Goal: Navigation & Orientation: Find specific page/section

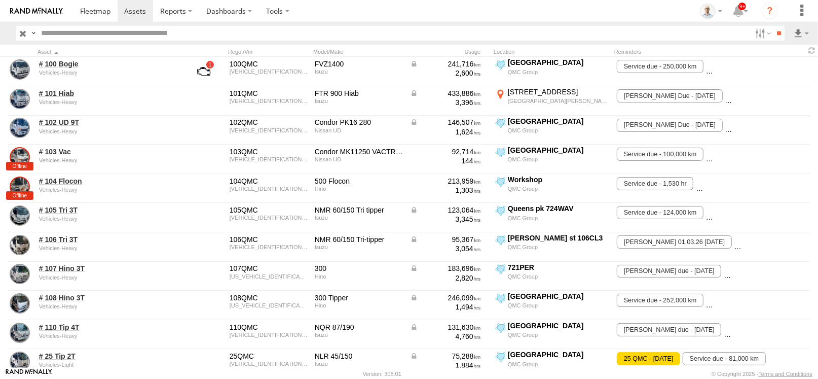
scroll to position [202, 0]
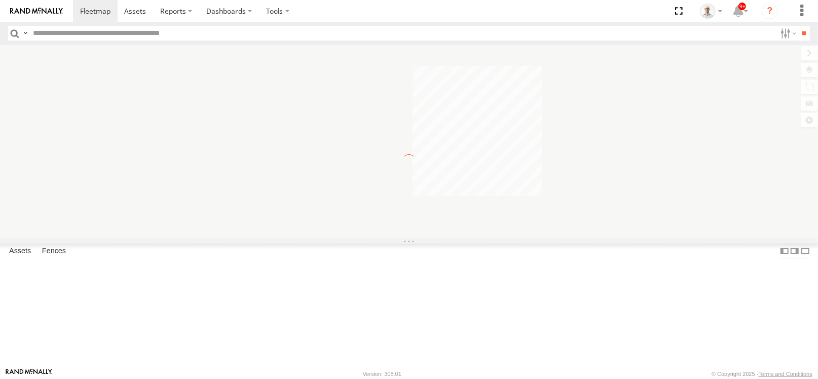
click at [384, 16] on section at bounding box center [444, 11] width 743 height 22
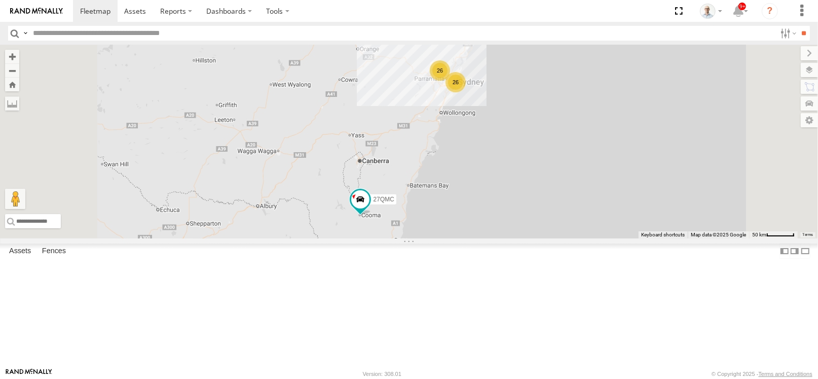
click at [450, 81] on div "26" at bounding box center [440, 70] width 20 height 20
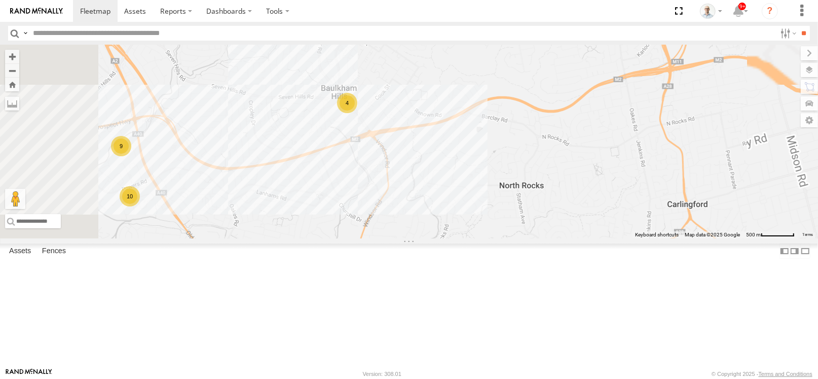
drag, startPoint x: 667, startPoint y: 206, endPoint x: 460, endPoint y: 184, distance: 208.1
click at [460, 184] on div "27QMC # KS75A 21 QMC Pat Junior Beloka-EKV93V Beloka-CHV61N QMC Mercedes 9 10 4" at bounding box center [409, 142] width 818 height 194
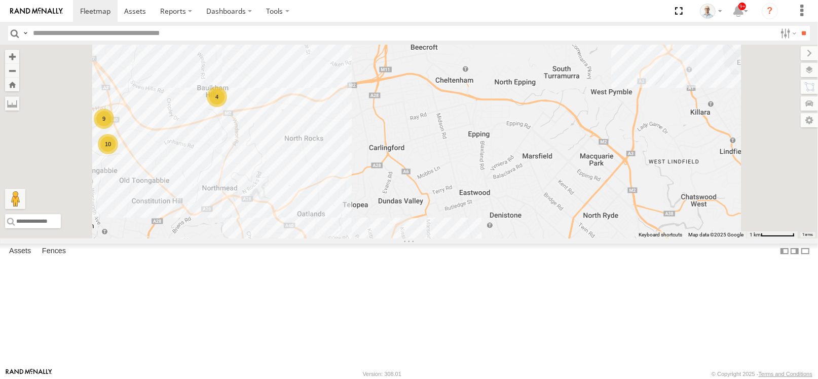
drag, startPoint x: 719, startPoint y: 213, endPoint x: 503, endPoint y: 186, distance: 217.6
click at [503, 186] on div "27QMC # KS75A 21 QMC Pat Junior Beloka-EKV93V Beloka-CHV61N QMC Mercedes 9 10 4" at bounding box center [409, 142] width 818 height 194
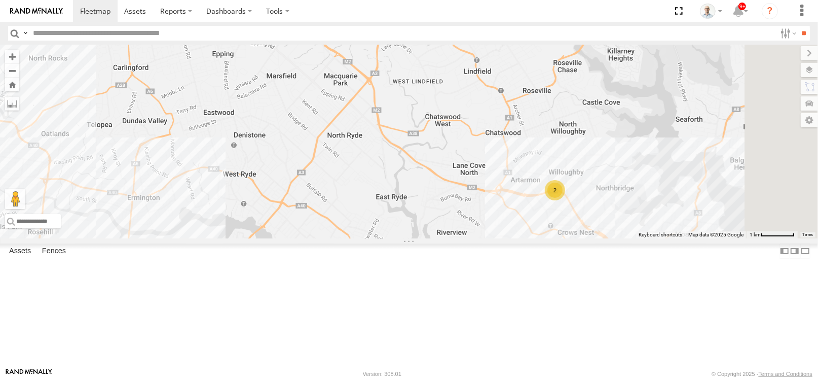
drag, startPoint x: 600, startPoint y: 209, endPoint x: 544, endPoint y: 155, distance: 78.2
click at [540, 149] on div "27QMC # KS75A 21 QMC Pat Junior Beloka-EKV93V Beloka-CHV61N QMC Mercedes 9 10 4…" at bounding box center [409, 142] width 818 height 194
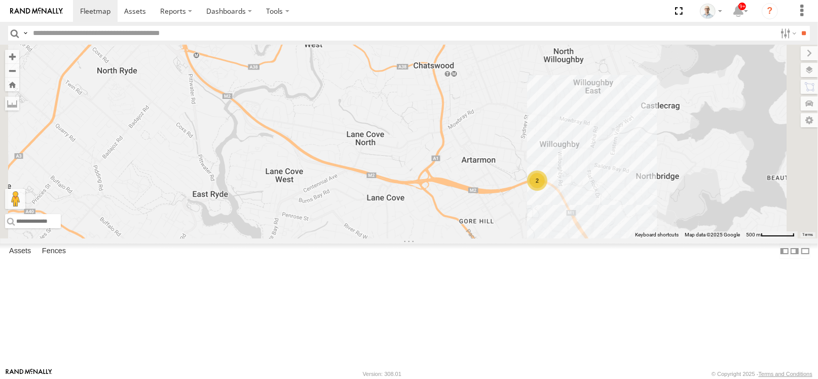
drag, startPoint x: 667, startPoint y: 242, endPoint x: 667, endPoint y: 248, distance: 6.6
click at [548, 191] on div "2" at bounding box center [537, 180] width 20 height 20
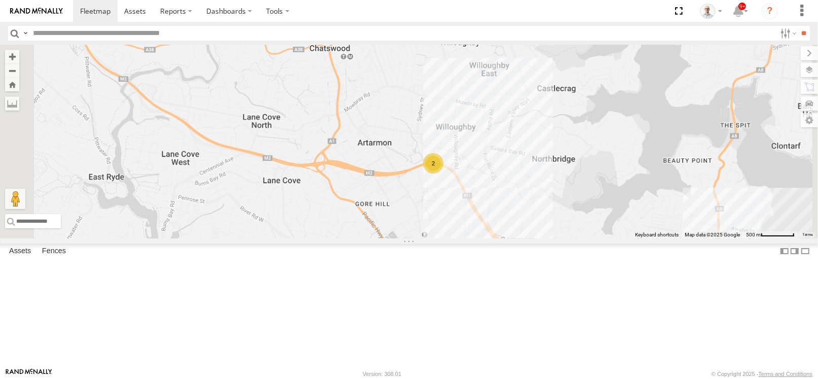
drag, startPoint x: 459, startPoint y: 237, endPoint x: 582, endPoint y: 185, distance: 133.3
click at [576, 187] on div "27QMC # KS75A 21 QMC Pat Junior Beloka-EKV93V Beloka-CHV61N QMC Mercedes 2" at bounding box center [409, 142] width 818 height 194
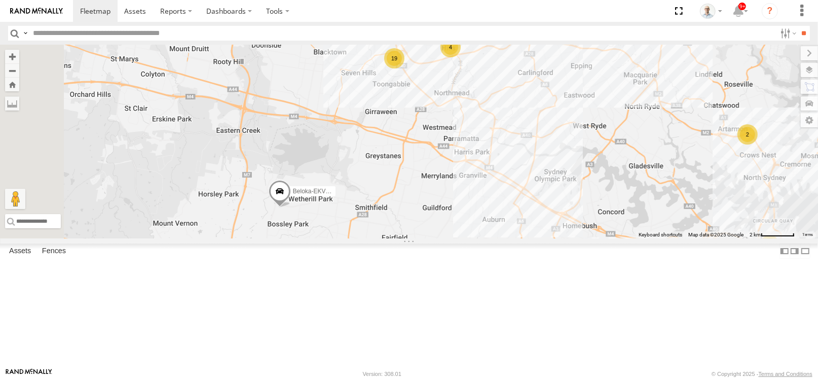
drag, startPoint x: 336, startPoint y: 199, endPoint x: 573, endPoint y: 224, distance: 238.6
click at [573, 224] on div "27QMC # KS75A 21 QMC Pat Junior Beloka-EKV93V Beloka-CHV61N QMC Mercedes 11 11 …" at bounding box center [409, 142] width 818 height 194
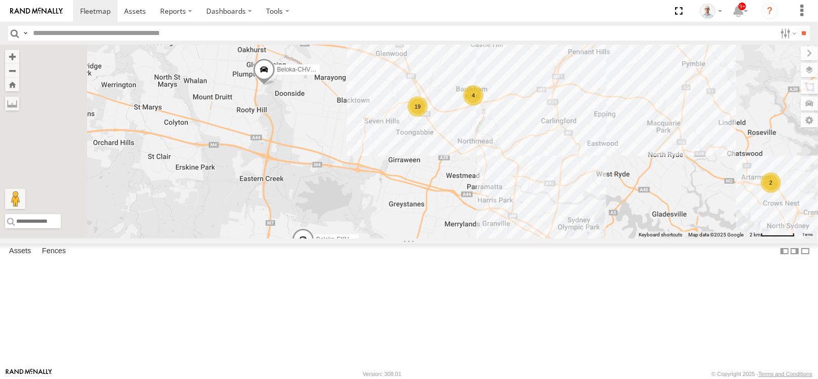
drag, startPoint x: 464, startPoint y: 184, endPoint x: 488, endPoint y: 235, distance: 56.0
click at [488, 235] on div "27QMC # KS75A 21 QMC Pat Junior Beloka-EKV93V Beloka-CHV61N QMC Mercedes 11 11 …" at bounding box center [409, 142] width 818 height 194
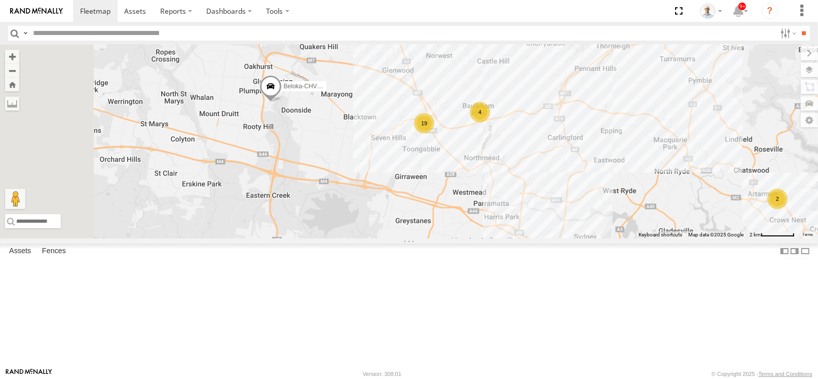
drag, startPoint x: 491, startPoint y: 213, endPoint x: 548, endPoint y: 208, distance: 56.5
click at [498, 227] on div "27QMC # KS75A 21 QMC Pat Junior Beloka-EKV93V Beloka-CHV61N QMC Mercedes 11 11 …" at bounding box center [409, 142] width 818 height 194
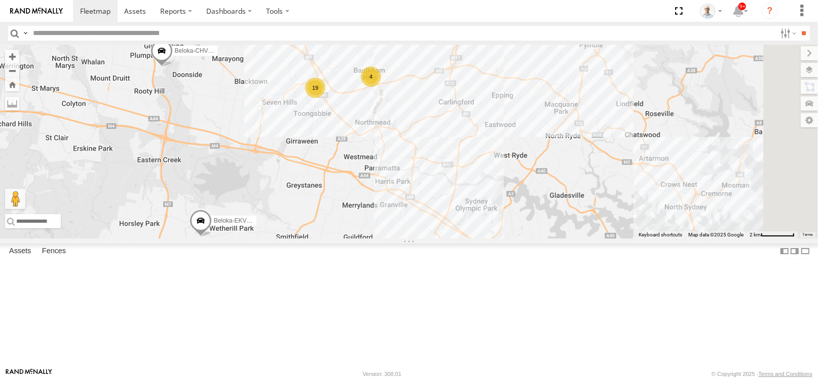
drag, startPoint x: 587, startPoint y: 177, endPoint x: 509, endPoint y: 176, distance: 78.1
click at [509, 176] on div "27QMC # KS75A 21 QMC Pat Junior Beloka-EKV93V Beloka-CHV61N QMC Mercedes 19 4" at bounding box center [409, 142] width 818 height 194
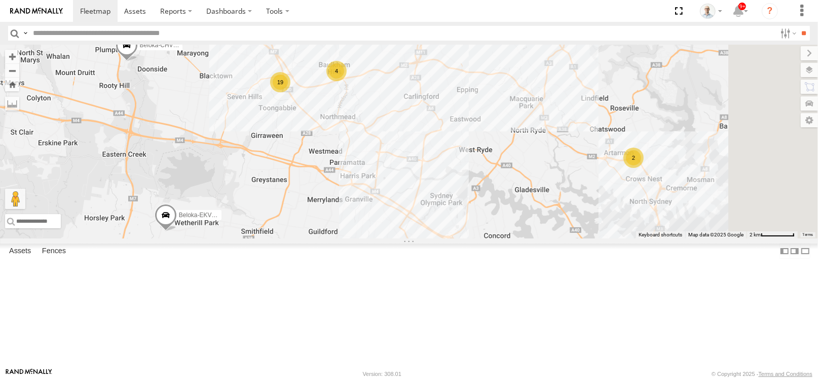
drag, startPoint x: 570, startPoint y: 190, endPoint x: 509, endPoint y: 190, distance: 61.9
click at [497, 183] on div "27QMC # KS75A 21 QMC Pat Junior Beloka-EKV93V Beloka-CHV61N QMC Mercedes 19 4 1…" at bounding box center [409, 142] width 818 height 194
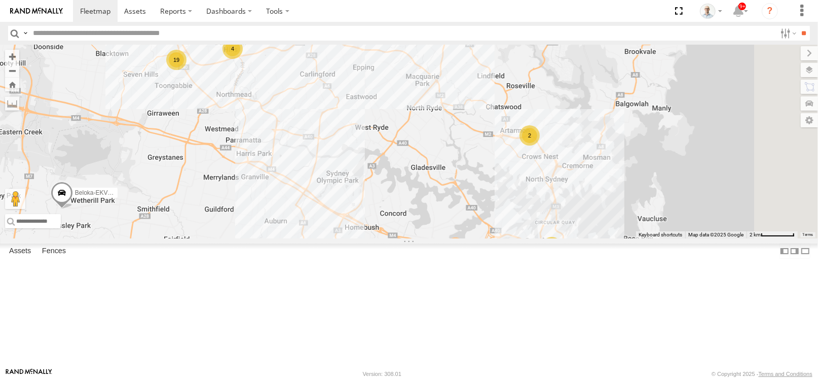
drag, startPoint x: 608, startPoint y: 206, endPoint x: 501, endPoint y: 170, distance: 113.5
click at [469, 160] on div "27QMC # KS75A 21 QMC Pat Junior Beloka-EKV93V Beloka-CHV61N QMC Mercedes 19 4 1…" at bounding box center [409, 142] width 818 height 194
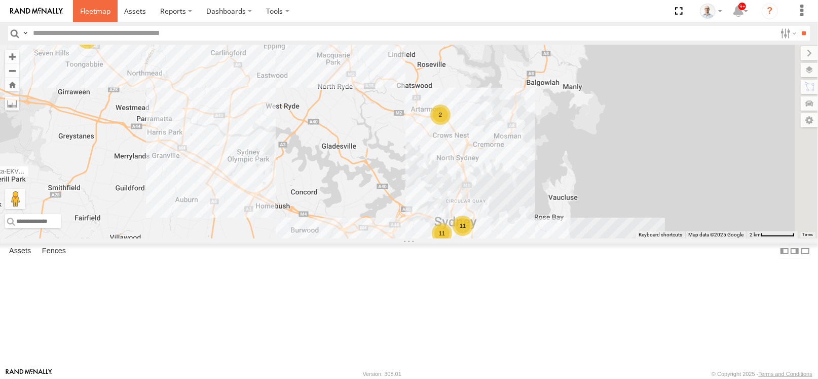
click at [90, 6] on span at bounding box center [95, 11] width 30 height 10
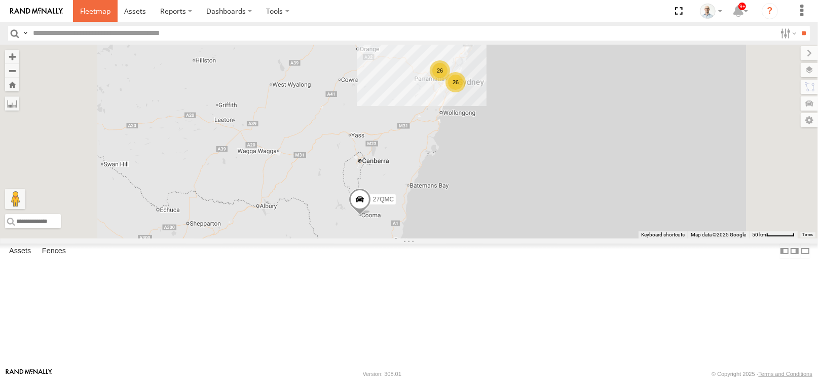
click at [83, 13] on span at bounding box center [95, 11] width 30 height 10
click at [450, 81] on div "26" at bounding box center [440, 70] width 20 height 20
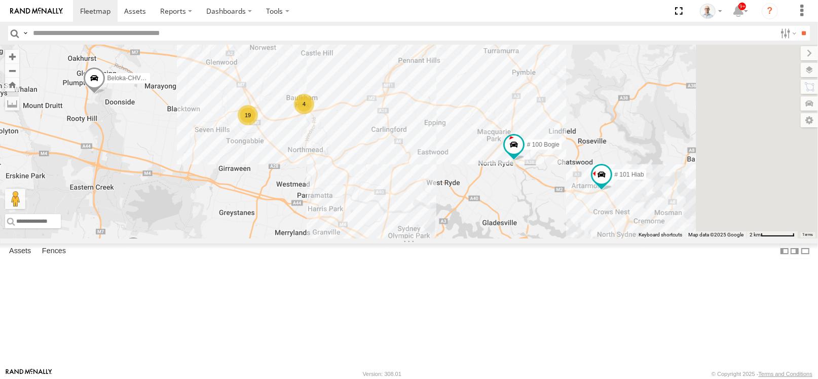
drag, startPoint x: 678, startPoint y: 252, endPoint x: 589, endPoint y: 210, distance: 98.7
click at [589, 210] on div "27QMC # KS75A 21 QMC Pat Junior Beloka-EKV93V Beloka-CHV61N QMC Mercedes # 100 …" at bounding box center [409, 142] width 818 height 194
click at [313, 114] on div "4" at bounding box center [303, 104] width 20 height 20
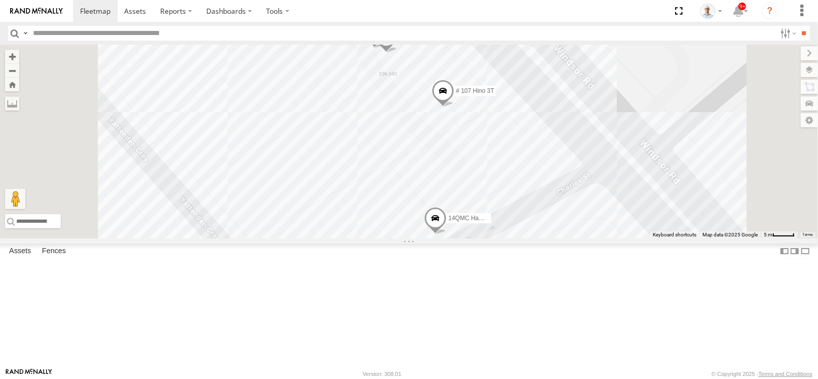
click at [454, 107] on span at bounding box center [443, 93] width 22 height 27
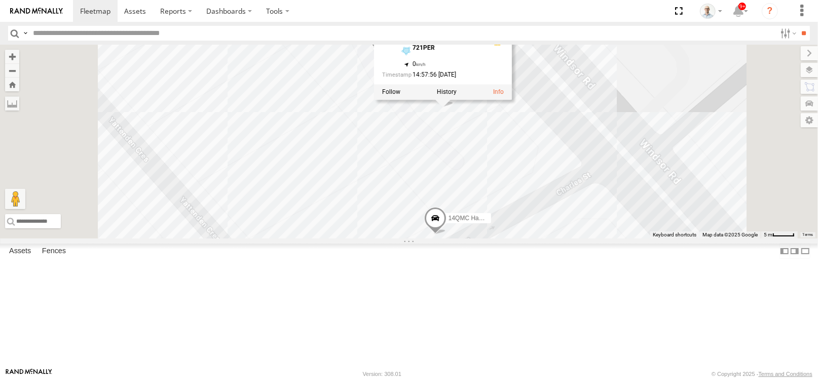
click at [709, 113] on div "27QMC # KS75A 21 QMC Pat Junior Beloka-EKV93V Beloka-CHV61N QMC Mercedes # 100 …" at bounding box center [409, 142] width 818 height 194
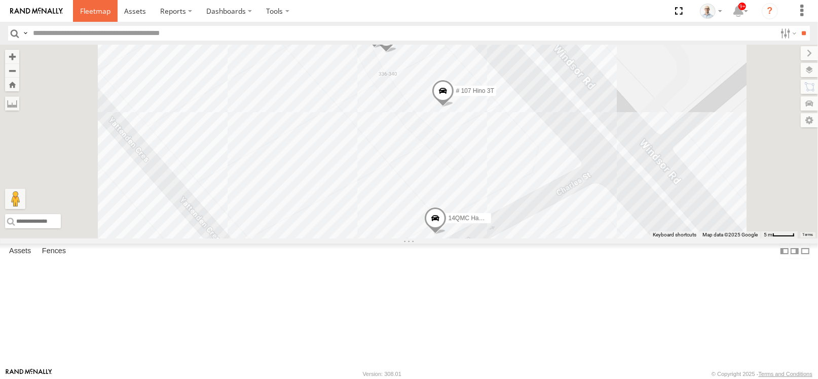
click at [87, 7] on span at bounding box center [95, 11] width 30 height 10
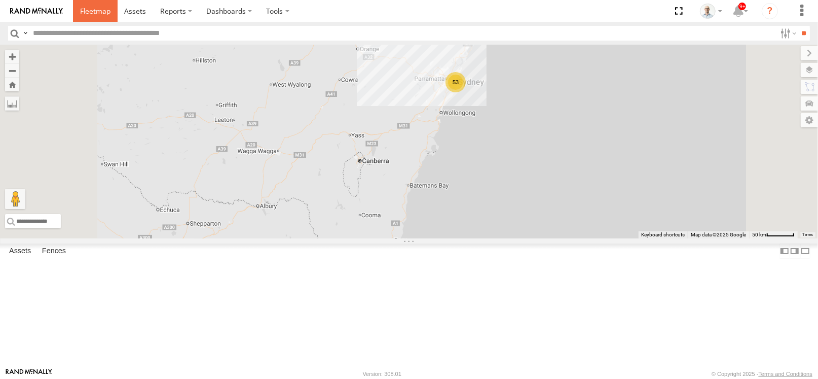
click at [107, 3] on link at bounding box center [95, 11] width 45 height 22
click at [450, 81] on div "26" at bounding box center [440, 70] width 20 height 20
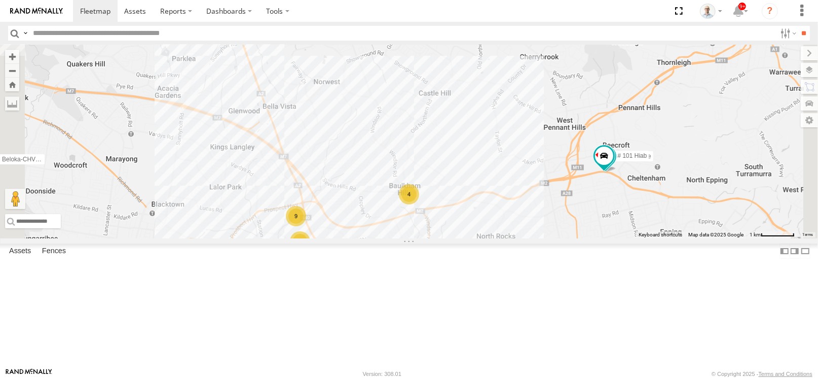
drag, startPoint x: 675, startPoint y: 286, endPoint x: 744, endPoint y: 277, distance: 69.6
click at [744, 238] on div "27QMC # KS75A 21 QMC Pat Junior Beloka-EKV93V Beloka-CHV61N QMC Mercedes 9 10 4…" at bounding box center [409, 142] width 818 height 194
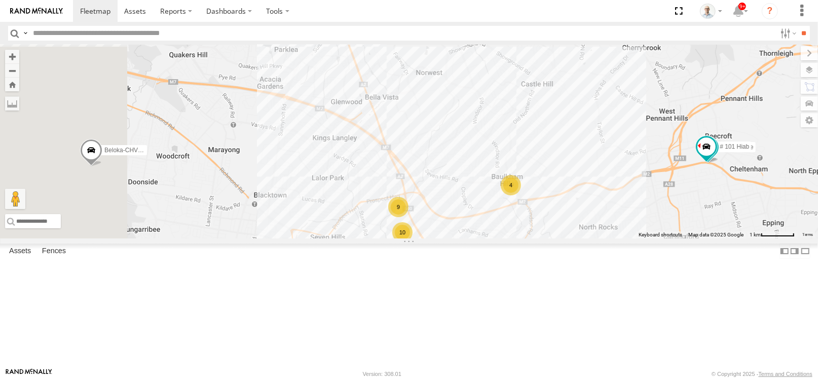
drag, startPoint x: 701, startPoint y: 293, endPoint x: 713, endPoint y: 293, distance: 12.2
click at [713, 238] on div "27QMC # KS75A 21 QMC Pat Junior Beloka-EKV93V Beloka-CHV61N QMC Mercedes 9 10 4…" at bounding box center [409, 142] width 818 height 194
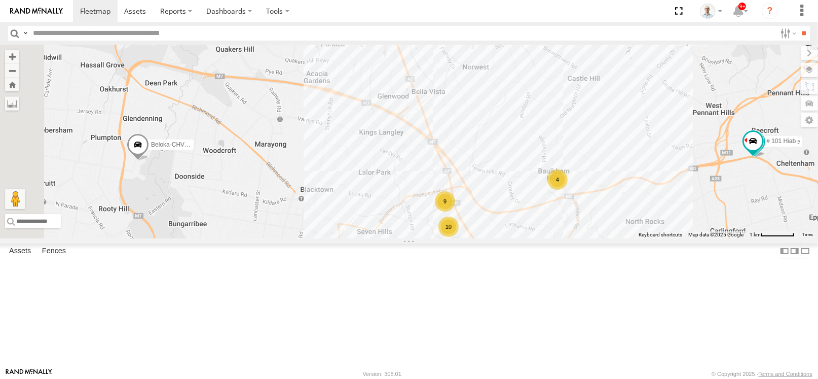
drag, startPoint x: 699, startPoint y: 301, endPoint x: 741, endPoint y: 292, distance: 43.1
click at [741, 238] on div "27QMC # KS75A 21 QMC Pat Junior Beloka-EKV93V Beloka-CHV61N QMC Mercedes 9 10 4…" at bounding box center [409, 142] width 818 height 194
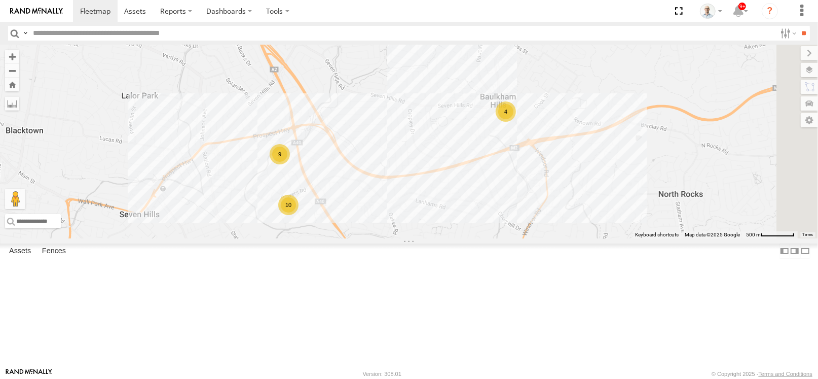
drag, startPoint x: 705, startPoint y: 272, endPoint x: 488, endPoint y: 267, distance: 216.5
click at [488, 238] on div "27QMC # KS75A 21 QMC Pat Junior Beloka-EKV93V Beloka-CHV61N QMC Mercedes # 100 …" at bounding box center [409, 142] width 818 height 194
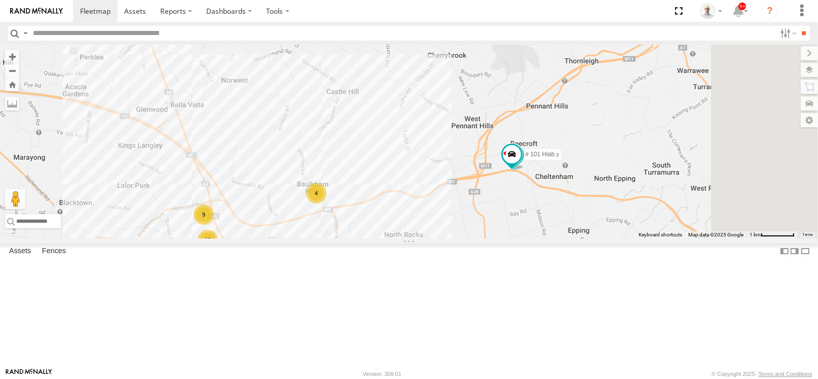
drag, startPoint x: 759, startPoint y: 224, endPoint x: 511, endPoint y: 276, distance: 253.3
click at [511, 238] on div "27QMC # KS75A 21 QMC Pat Junior Beloka-EKV93V Beloka-CHV61N QMC Mercedes # 100 …" at bounding box center [409, 142] width 818 height 194
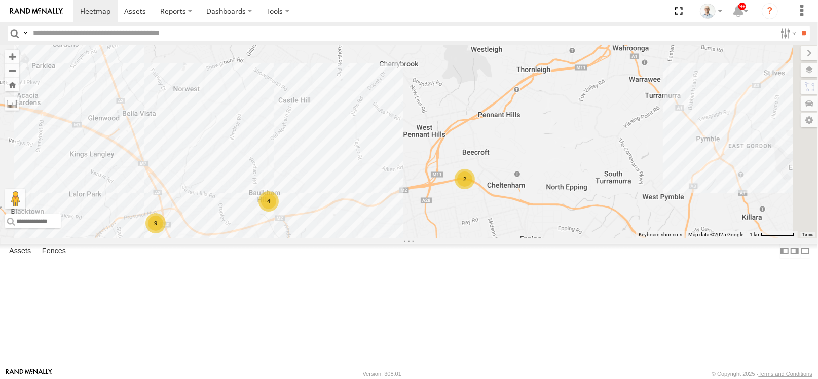
click at [475, 189] on div "2" at bounding box center [465, 179] width 20 height 20
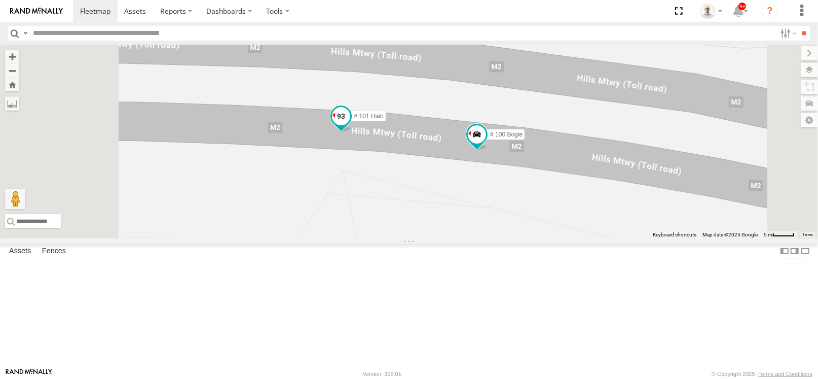
click at [350, 125] on span at bounding box center [341, 116] width 18 height 18
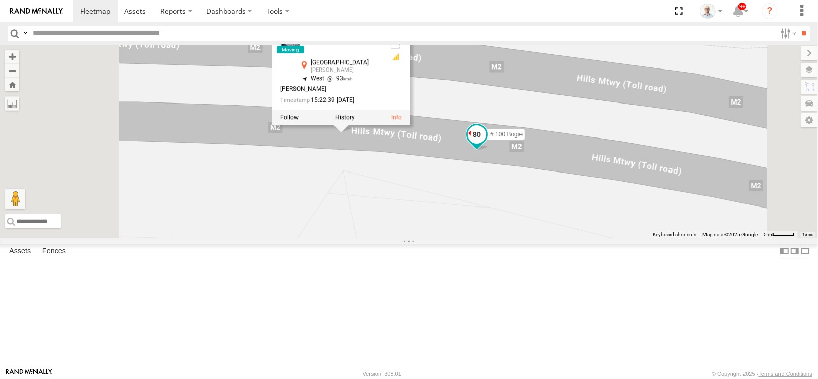
click at [486, 143] on span at bounding box center [477, 134] width 18 height 18
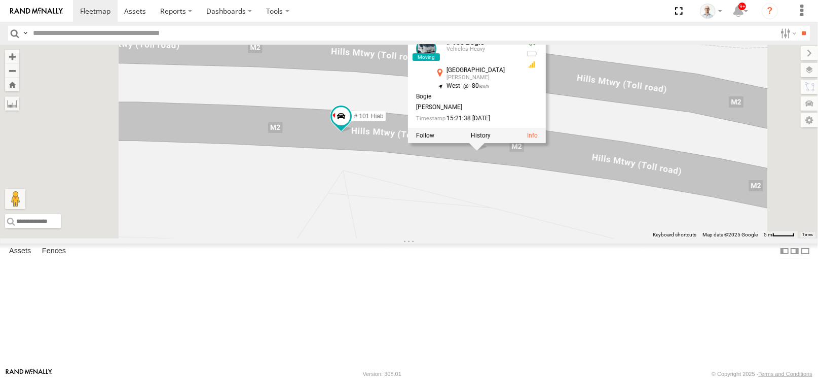
click at [481, 238] on div "27QMC # KS75A 21 QMC Pat Junior Beloka-EKV93V Beloka-CHV61N QMC Mercedes # 100 …" at bounding box center [409, 142] width 818 height 194
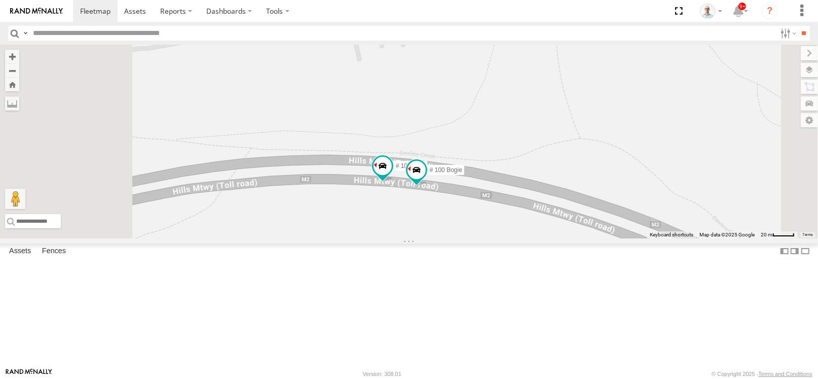
drag, startPoint x: 453, startPoint y: 267, endPoint x: 696, endPoint y: 228, distance: 245.5
click at [696, 228] on div "27QMC # KS75A 21 QMC Pat Junior Beloka-EKV93V Beloka-CHV61N QMC Mercedes # 100 …" at bounding box center [409, 142] width 818 height 194
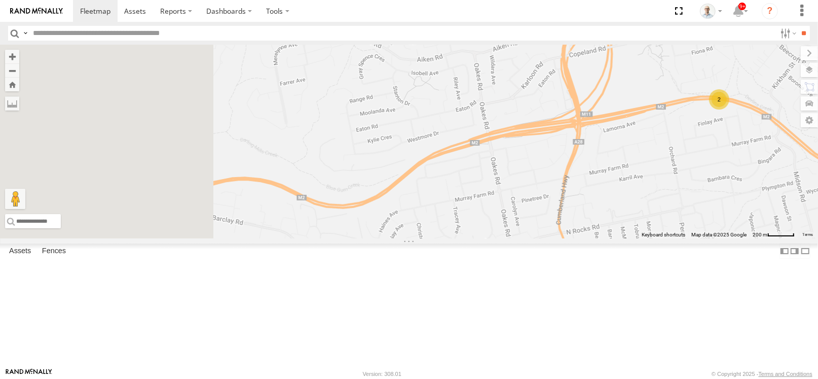
drag, startPoint x: 485, startPoint y: 320, endPoint x: 679, endPoint y: 257, distance: 203.8
click at [679, 238] on div "27QMC # KS75A 21 QMC Pat Junior Beloka-EKV93V Beloka-CHV61N QMC Mercedes 2" at bounding box center [409, 142] width 818 height 194
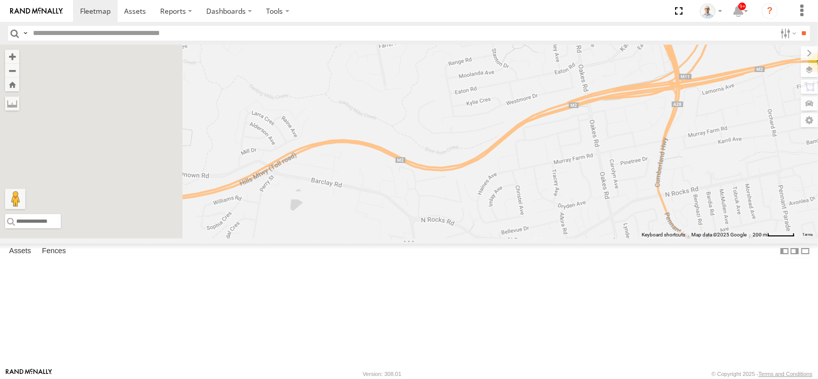
drag, startPoint x: 649, startPoint y: 269, endPoint x: 751, endPoint y: 230, distance: 109.3
click at [751, 230] on div "27QMC # KS75A 21 QMC Pat Junior Beloka-EKV93V Beloka-CHV61N QMC Mercedes 2" at bounding box center [409, 142] width 818 height 194
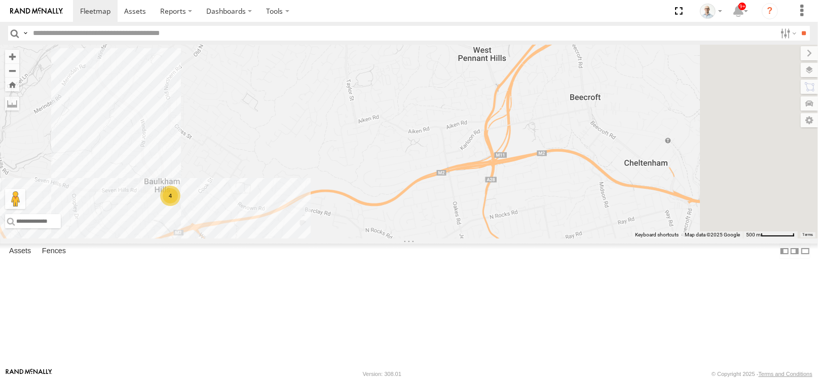
drag, startPoint x: 738, startPoint y: 237, endPoint x: 554, endPoint y: 275, distance: 188.4
click at [554, 238] on div "27QMC # KS75A 21 QMC Pat Junior Beloka-EKV93V Beloka-CHV61N QMC Mercedes 9 10 4" at bounding box center [409, 142] width 818 height 194
drag, startPoint x: 701, startPoint y: 256, endPoint x: 586, endPoint y: 207, distance: 125.6
click at [588, 208] on div "27QMC # KS75A 21 QMC Pat Junior Beloka-EKV93V Beloka-CHV61N QMC Mercedes 9 10 4…" at bounding box center [409, 142] width 818 height 194
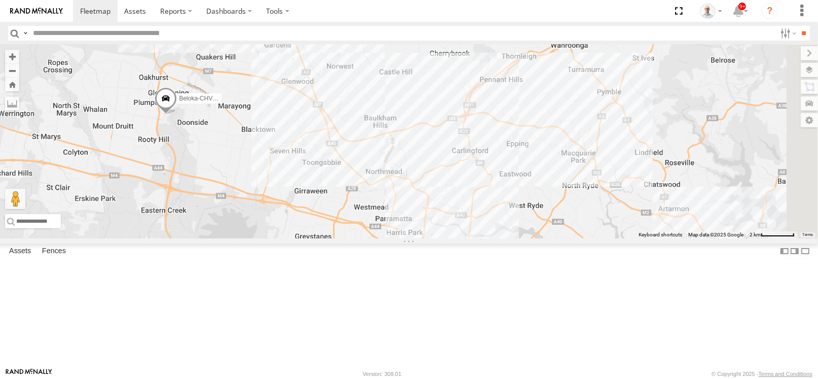
drag, startPoint x: 657, startPoint y: 136, endPoint x: 565, endPoint y: 262, distance: 155.7
click at [565, 238] on div "27QMC # KS75A 21 QMC Pat Junior Beloka-EKV93V Beloka-CHV61N QMC Mercedes" at bounding box center [409, 142] width 818 height 194
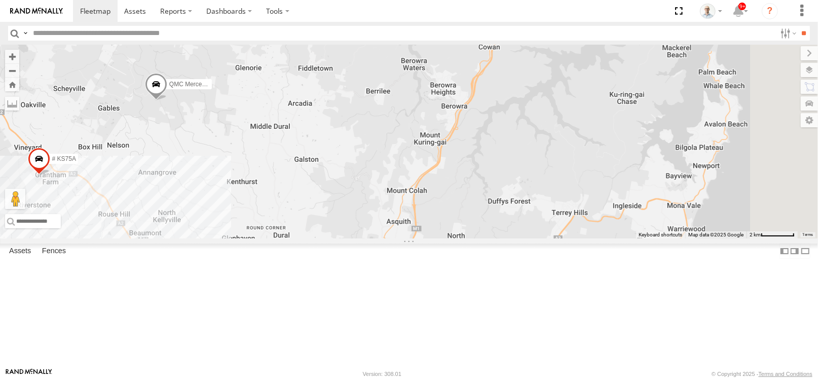
drag, startPoint x: 621, startPoint y: 172, endPoint x: 592, endPoint y: 240, distance: 73.2
click at [592, 238] on div "27QMC # KS75A 21 QMC Pat Junior Beloka-EKV93V Beloka-CHV61N QMC Mercedes 19 4 #…" at bounding box center [409, 142] width 818 height 194
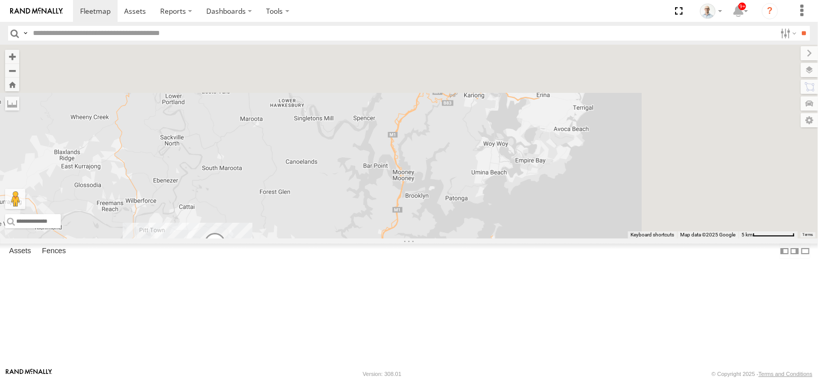
drag, startPoint x: 671, startPoint y: 203, endPoint x: 568, endPoint y: 317, distance: 153.7
click at [559, 238] on div "27QMC # KS75A 21 QMC Pat Junior Beloka-EKV93V Beloka-CHV61N QMC Mercedes # 100 …" at bounding box center [409, 142] width 818 height 194
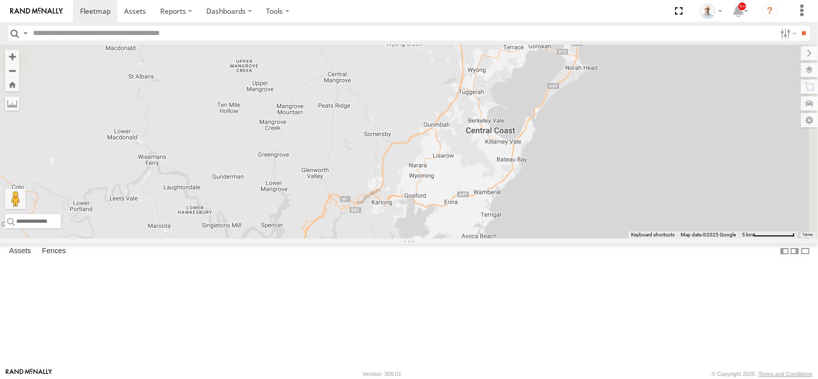
drag, startPoint x: 584, startPoint y: 284, endPoint x: 631, endPoint y: 105, distance: 184.5
click at [630, 107] on div "27QMC # KS75A 21 QMC Pat Junior Beloka-EKV93V Beloka-CHV61N QMC Mercedes # 100 …" at bounding box center [409, 142] width 818 height 194
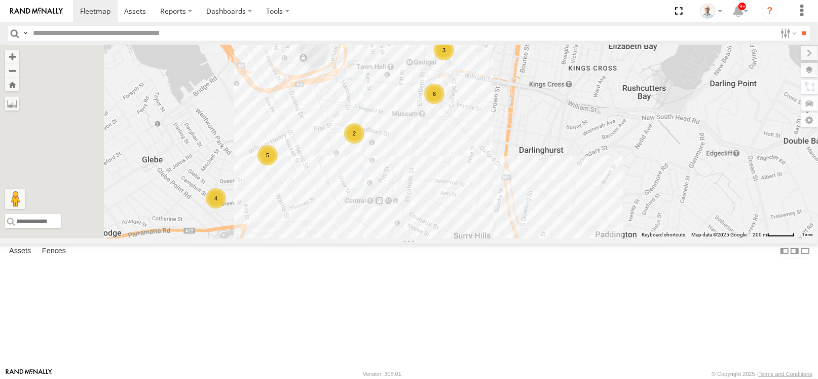
drag, startPoint x: 530, startPoint y: 225, endPoint x: 617, endPoint y: 115, distance: 139.7
click at [617, 115] on div "27QMC # KS75A 21 QMC Pat Junior Beloka-EKV93V Beloka-CHV61N QMC Mercedes # 100 …" at bounding box center [409, 142] width 818 height 194
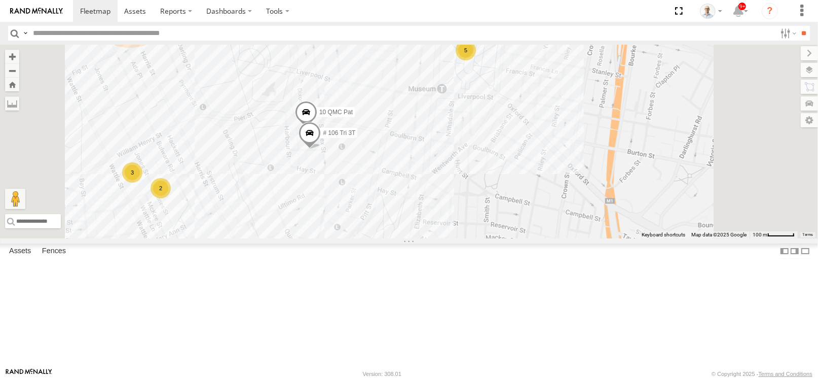
drag, startPoint x: 502, startPoint y: 119, endPoint x: 491, endPoint y: 128, distance: 14.1
click at [491, 131] on div "27QMC # KS75A 21 QMC Pat Junior Beloka-EKV93V Beloka-CHV61N QMC Mercedes # 100 …" at bounding box center [409, 142] width 818 height 194
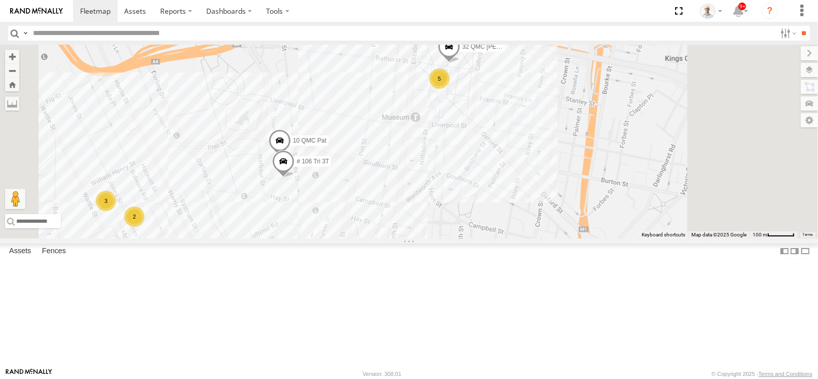
drag, startPoint x: 504, startPoint y: 91, endPoint x: 469, endPoint y: 131, distance: 52.8
click at [469, 131] on div "27QMC # KS75A 21 QMC Pat Junior Beloka-EKV93V Beloka-CHV61N QMC Mercedes # 100 …" at bounding box center [409, 142] width 818 height 194
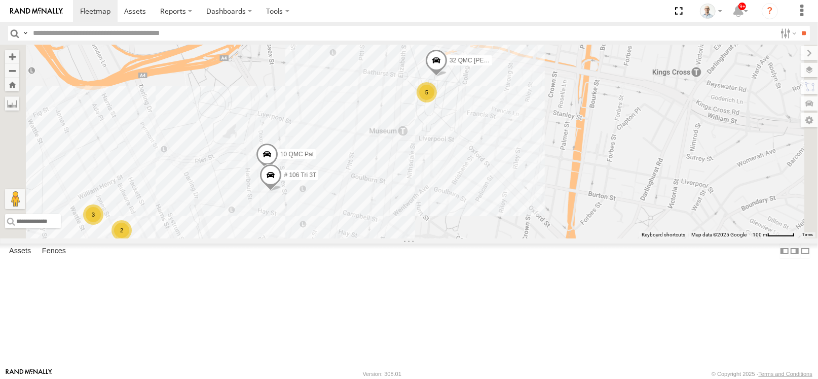
click at [648, 107] on div "27QMC # KS75A 21 QMC Pat Junior Beloka-EKV93V Beloka-CHV61N QMC Mercedes # 100 …" at bounding box center [409, 142] width 818 height 194
drag, startPoint x: 625, startPoint y: 213, endPoint x: 576, endPoint y: 152, distance: 79.0
click at [576, 152] on div "27QMC # KS75A 21 QMC Pat Junior Beloka-EKV93V Beloka-CHV61N QMC Mercedes # 100 …" at bounding box center [409, 142] width 818 height 194
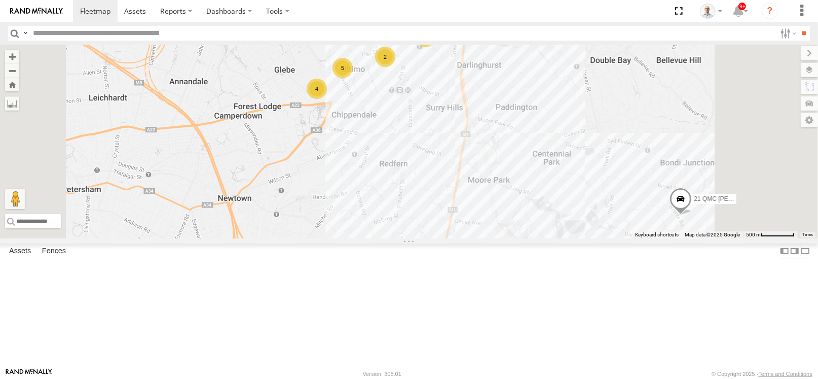
drag, startPoint x: 609, startPoint y: 256, endPoint x: 573, endPoint y: 175, distance: 88.1
click at [573, 175] on div "27QMC # KS75A 21 QMC Pat Junior Beloka-EKV93V Beloka-CHV61N QMC Mercedes # 100 …" at bounding box center [409, 142] width 818 height 194
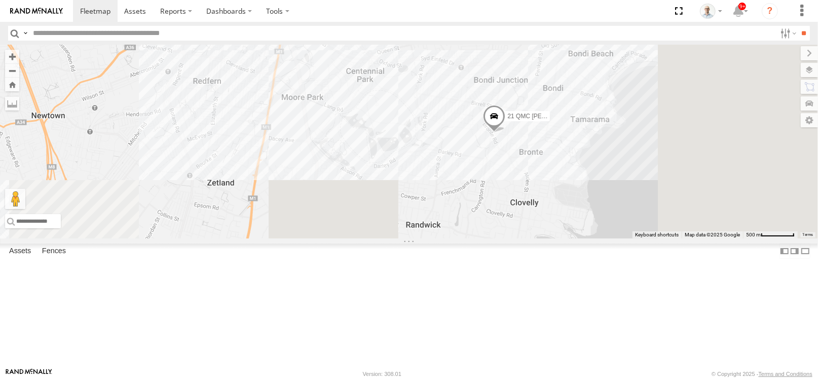
drag, startPoint x: 615, startPoint y: 210, endPoint x: 434, endPoint y: 140, distance: 193.6
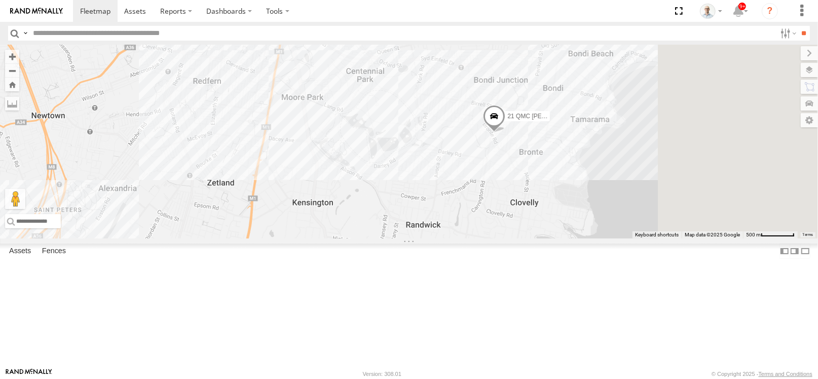
click at [434, 140] on div "27QMC # KS75A 21 QMC Pat Junior Beloka-EKV93V Beloka-CHV61N QMC Mercedes # 100 …" at bounding box center [409, 142] width 818 height 194
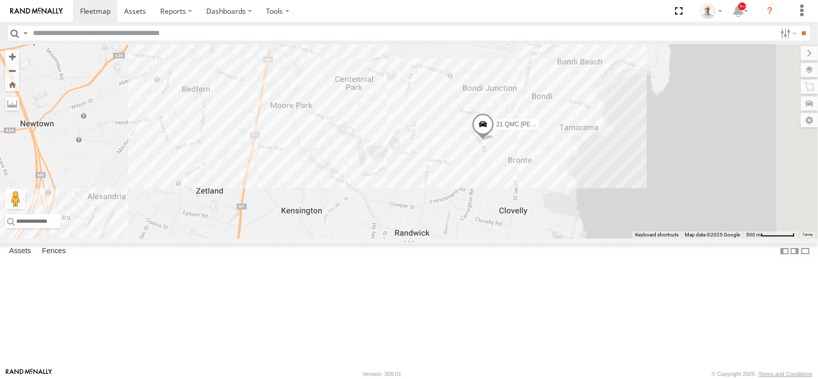
drag, startPoint x: 542, startPoint y: 161, endPoint x: 547, endPoint y: 177, distance: 17.3
click at [547, 177] on div "27QMC # KS75A 21 QMC Pat Junior Beloka-EKV93V Beloka-CHV61N QMC Mercedes # 100 …" at bounding box center [409, 142] width 818 height 194
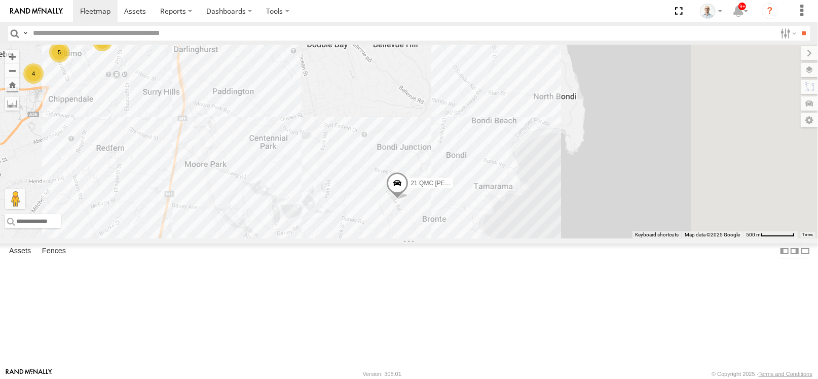
drag, startPoint x: 597, startPoint y: 113, endPoint x: 484, endPoint y: 195, distance: 140.2
click at [484, 195] on div "27QMC # KS75A 21 QMC Pat Junior Beloka-EKV93V Beloka-CHV61N QMC Mercedes # 100 …" at bounding box center [409, 142] width 818 height 194
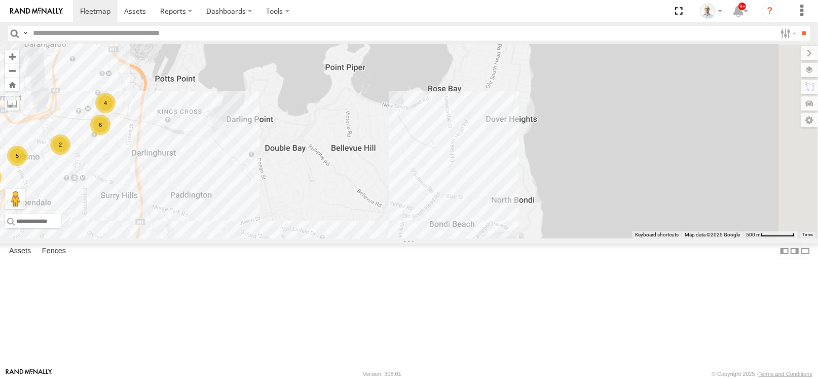
drag, startPoint x: 487, startPoint y: 177, endPoint x: 487, endPoint y: 210, distance: 33.0
click at [487, 210] on div "27QMC # KS75A 21 QMC Pat Junior Beloka-EKV93V Beloka-CHV61N QMC Mercedes # 100 …" at bounding box center [409, 142] width 818 height 194
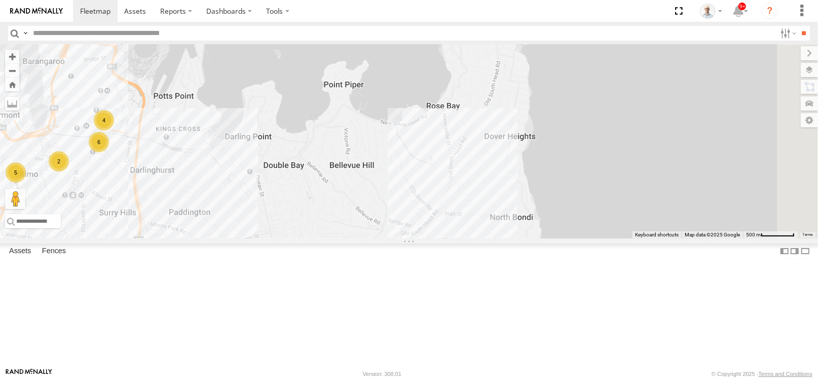
drag, startPoint x: 476, startPoint y: 126, endPoint x: 461, endPoint y: 175, distance: 50.7
click at [461, 175] on div "27QMC # KS75A 21 QMC Pat Junior Beloka-EKV93V Beloka-CHV61N QMC Mercedes # 100 …" at bounding box center [409, 142] width 818 height 194
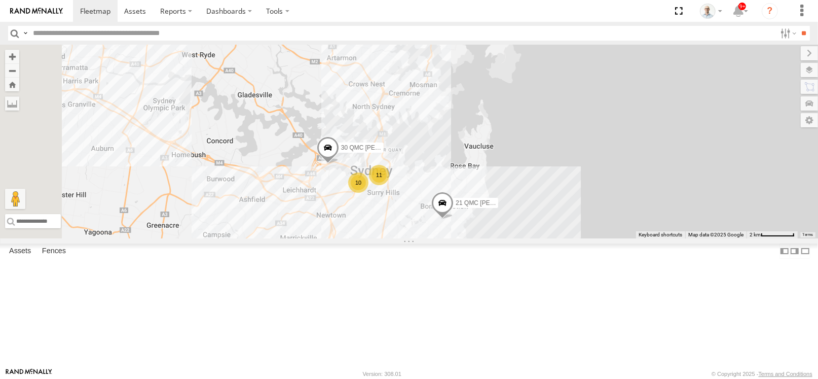
drag, startPoint x: 403, startPoint y: 157, endPoint x: 625, endPoint y: 240, distance: 237.4
click at [618, 238] on div "27QMC # KS75A 21 QMC Pat Junior Beloka-EKV93V Beloka-CHV61N QMC Mercedes # 100 …" at bounding box center [409, 142] width 818 height 194
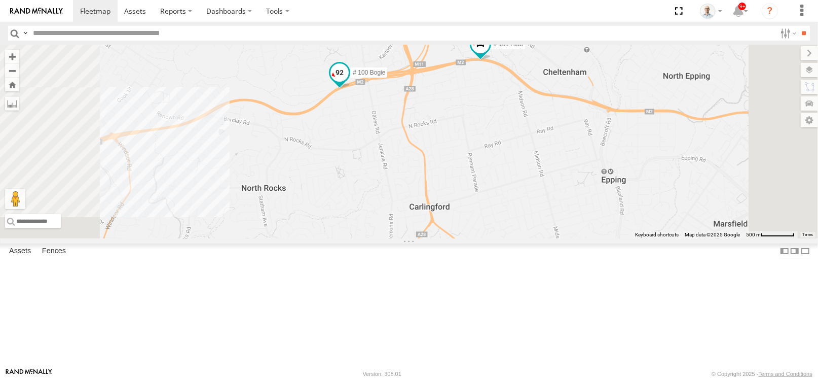
click at [349, 82] on span at bounding box center [340, 72] width 18 height 18
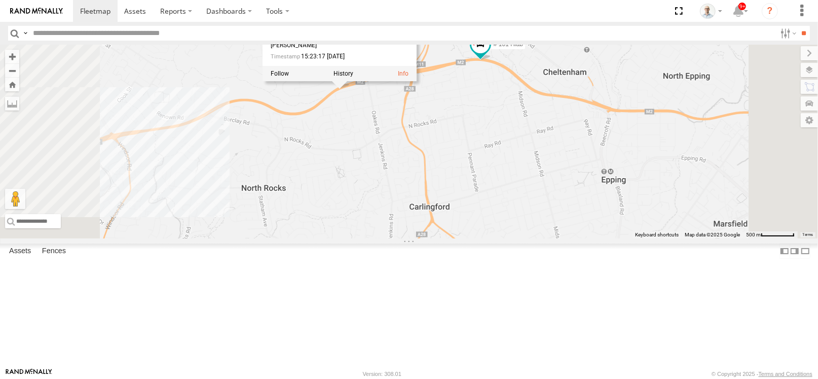
click at [468, 185] on div "27QMC # KS75A 21 QMC Pat Junior Beloka-EKV93V Beloka-CHV61N QMC Mercedes # 100 …" at bounding box center [409, 142] width 818 height 194
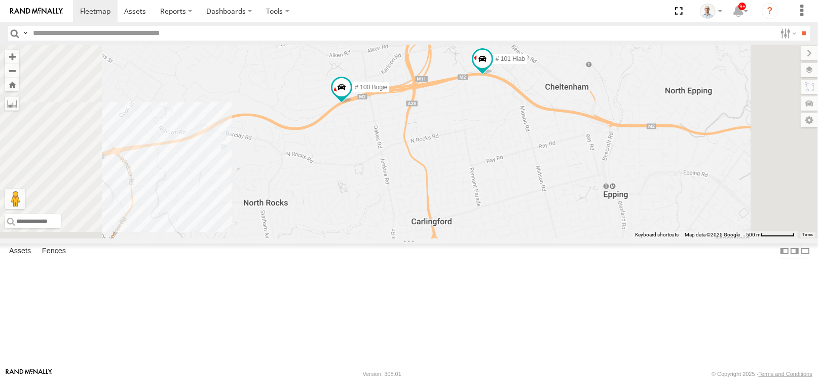
drag, startPoint x: 407, startPoint y: 147, endPoint x: 409, endPoint y: 164, distance: 16.9
click at [409, 164] on div "27QMC # KS75A 21 QMC Pat Junior Beloka-EKV93V Beloka-CHV61N QMC Mercedes # 100 …" at bounding box center [409, 142] width 818 height 194
click at [351, 96] on span at bounding box center [342, 87] width 18 height 18
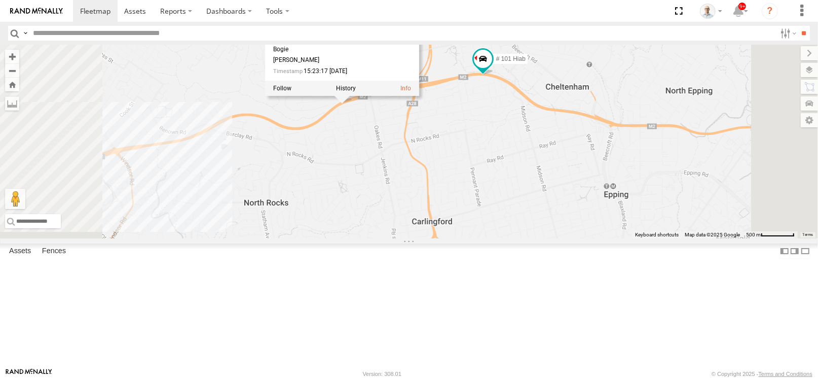
click at [642, 184] on div "27QMC # KS75A 21 QMC Pat Junior Beloka-EKV93V Beloka-CHV61N QMC Mercedes # 100 …" at bounding box center [409, 142] width 818 height 194
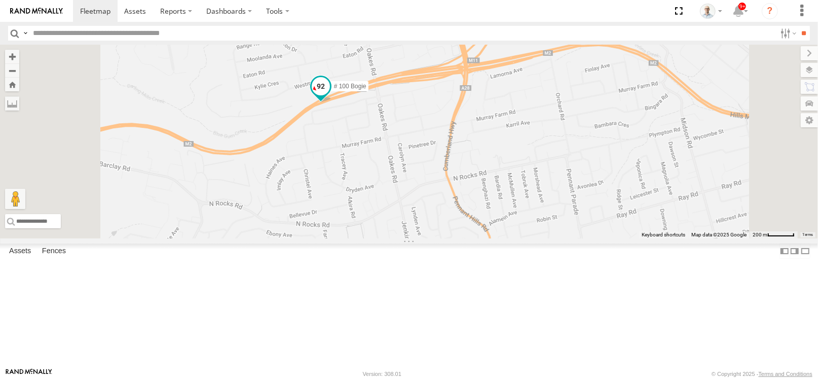
click at [330, 95] on span at bounding box center [321, 86] width 18 height 18
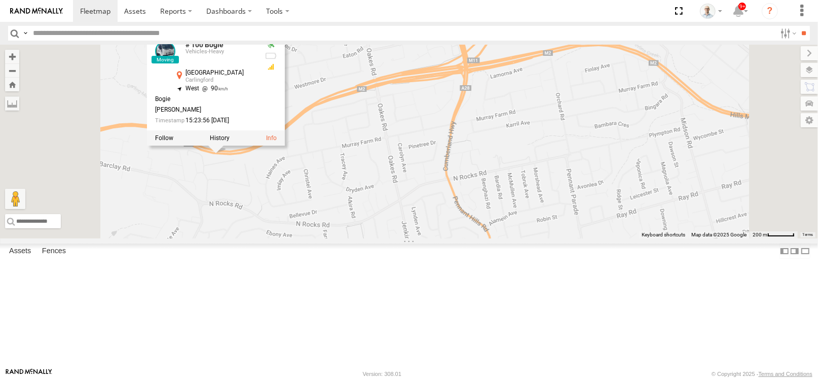
click at [592, 164] on div "27QMC # KS75A 21 QMC Pat Junior Beloka-EKV93V Beloka-CHV61N QMC Mercedes # 100 …" at bounding box center [409, 142] width 818 height 194
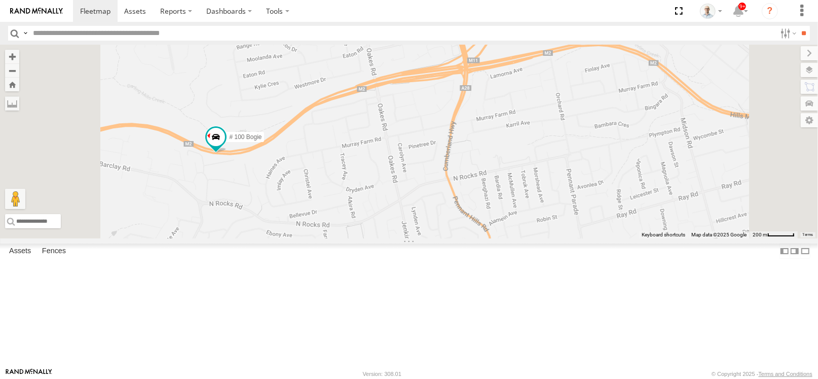
click at [611, 39] on span at bounding box center [602, 29] width 18 height 18
click at [680, 139] on div "27QMC # KS75A 21 QMC Pat Junior Beloka-EKV93V Beloka-CHV61N QMC Mercedes # 100 …" at bounding box center [409, 142] width 818 height 194
click at [93, 13] on span at bounding box center [95, 11] width 30 height 10
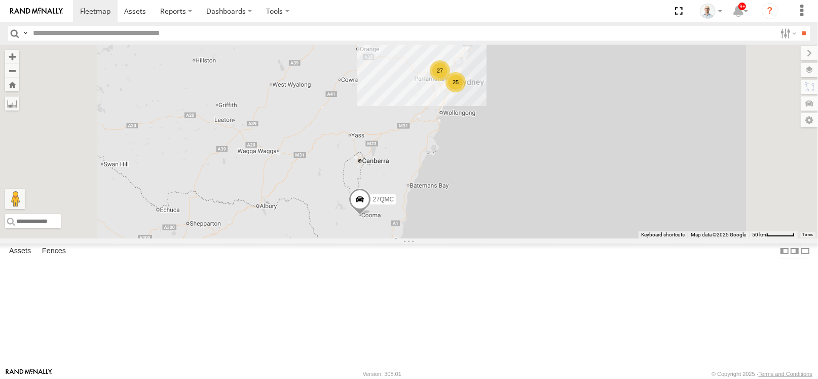
click at [450, 81] on div "27" at bounding box center [440, 70] width 20 height 20
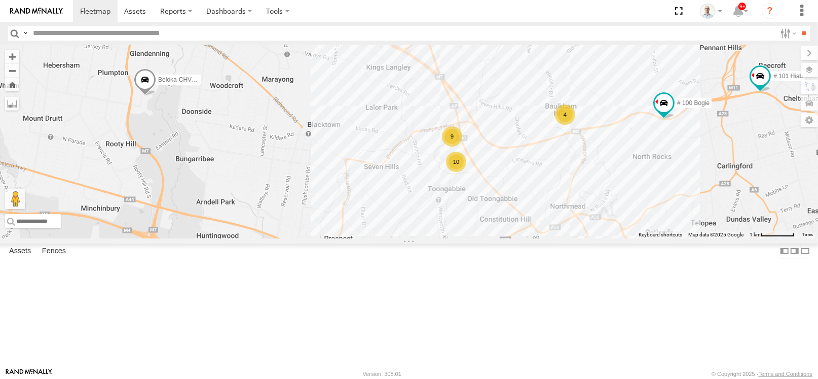
drag, startPoint x: 556, startPoint y: 242, endPoint x: 707, endPoint y: 197, distance: 157.3
click at [723, 195] on div "27QMC # KS75A 21 QMC Pat Junior Beloka-EKV93V Beloka-CHV61N QMC Mercedes 30 QMC…" at bounding box center [409, 142] width 818 height 194
click at [465, 171] on div "10" at bounding box center [455, 161] width 20 height 20
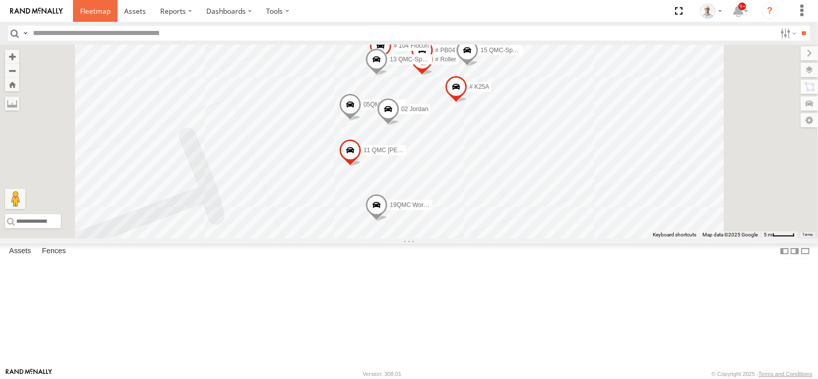
click at [97, 14] on span at bounding box center [95, 11] width 30 height 10
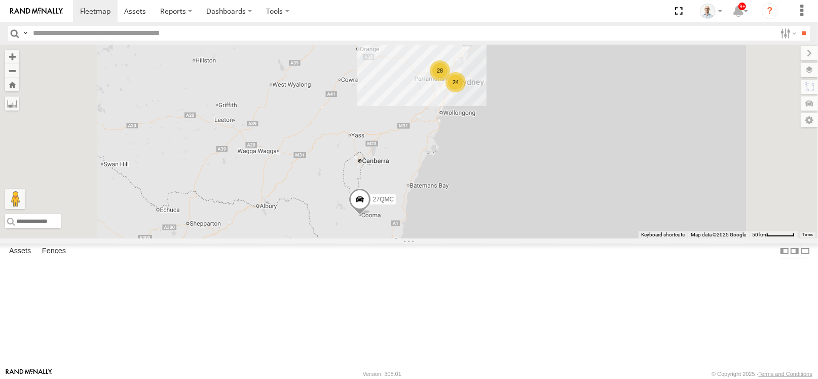
click at [450, 81] on div "28" at bounding box center [440, 70] width 20 height 20
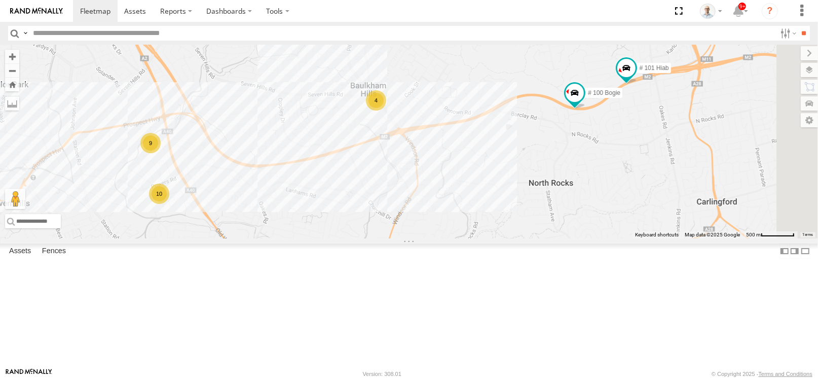
drag, startPoint x: 605, startPoint y: 246, endPoint x: 545, endPoint y: 228, distance: 63.2
click at [545, 228] on div "27QMC # KS75A 21 QMC Pat Junior Beloka-EKV93V Beloka-CHV61N QMC Mercedes 30 QMC…" at bounding box center [409, 142] width 818 height 194
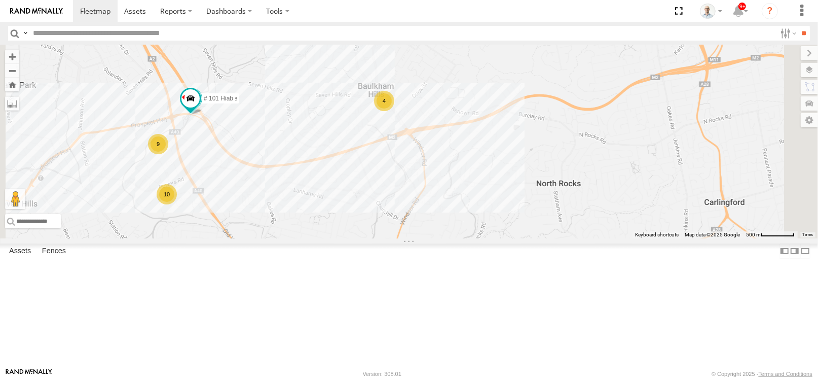
click at [168, 154] on div "9" at bounding box center [158, 144] width 20 height 20
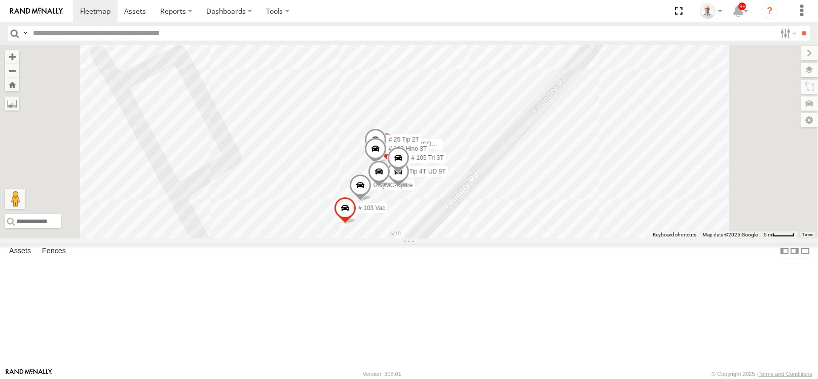
click at [448, 179] on div "# 100 Bogie # 101 Hiab 07QMC-Spare # 25 Tip 2T # 103 Vac 01 Lyndon # 26 Tip 2T …" at bounding box center [409, 142] width 818 height 194
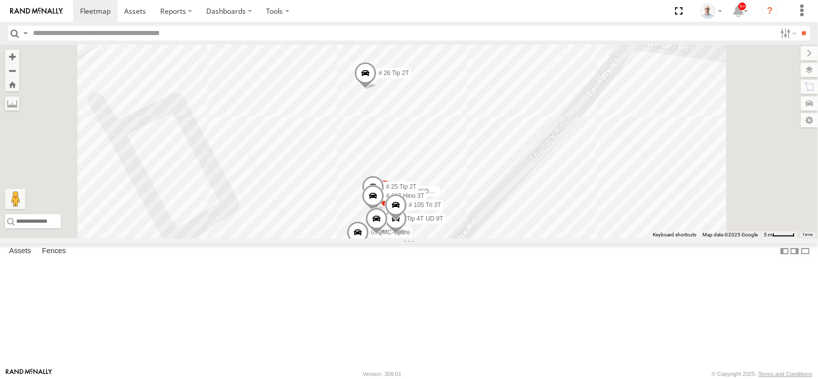
drag, startPoint x: 496, startPoint y: 122, endPoint x: 477, endPoint y: 233, distance: 112.8
click at [477, 233] on div "# 100 Bogie # 101 Hiab 07QMC-Spare # 25 Tip 2T # 103 Vac 01 Lyndon # 26 Tip 2T …" at bounding box center [409, 142] width 818 height 194
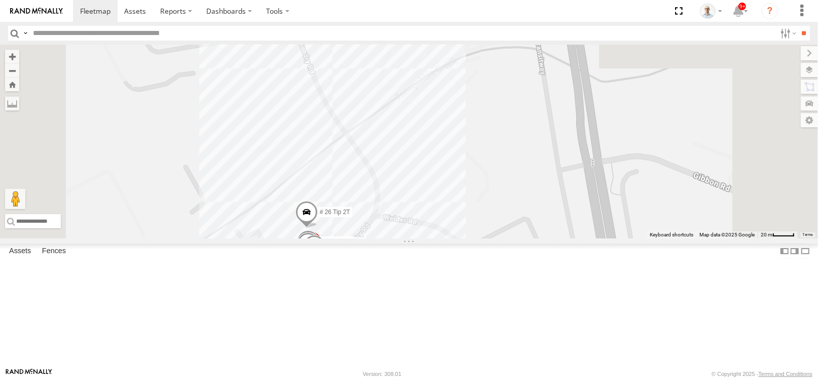
drag, startPoint x: 476, startPoint y: 86, endPoint x: 469, endPoint y: 189, distance: 102.7
click at [469, 189] on div "# 100 Bogie # 101 Hiab 07QMC-Spare # 25 Tip 2T # 103 Vac 01 Lyndon # 26 Tip 2T …" at bounding box center [409, 142] width 818 height 194
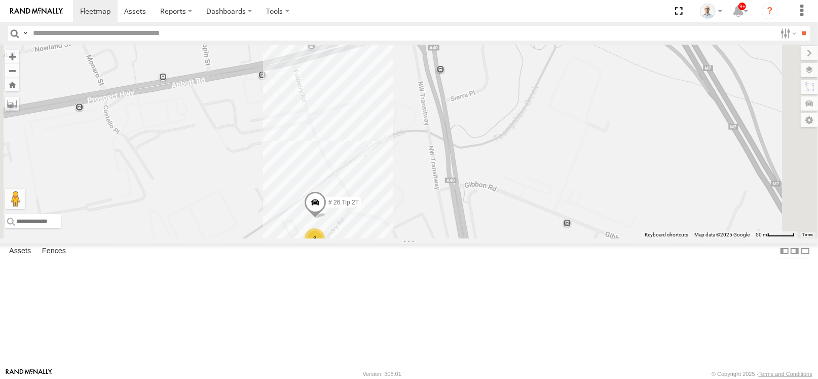
drag, startPoint x: 462, startPoint y: 83, endPoint x: 456, endPoint y: 164, distance: 81.9
click at [456, 164] on div "# 100 Bogie # 101 Hiab # 26 Tip 2T 8" at bounding box center [409, 142] width 818 height 194
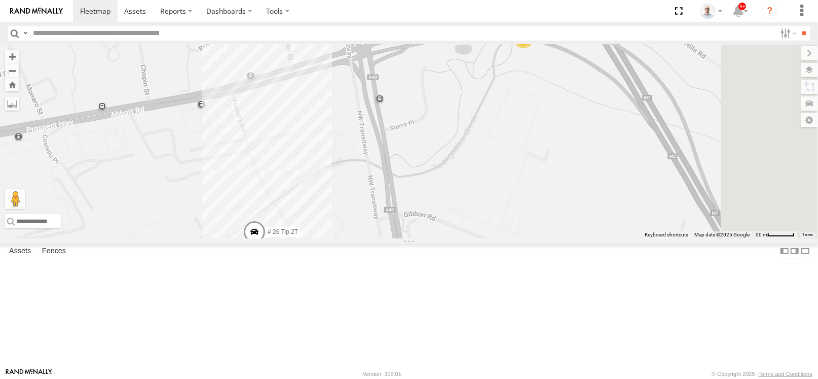
drag, startPoint x: 562, startPoint y: 138, endPoint x: 611, endPoint y: 111, distance: 56.3
click at [496, 160] on div "# 26 Tip 2T 8 2" at bounding box center [409, 142] width 818 height 194
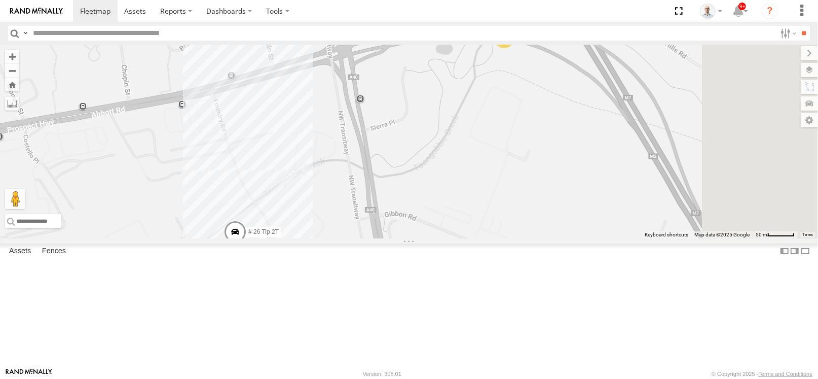
click at [515, 48] on div "2" at bounding box center [504, 38] width 20 height 20
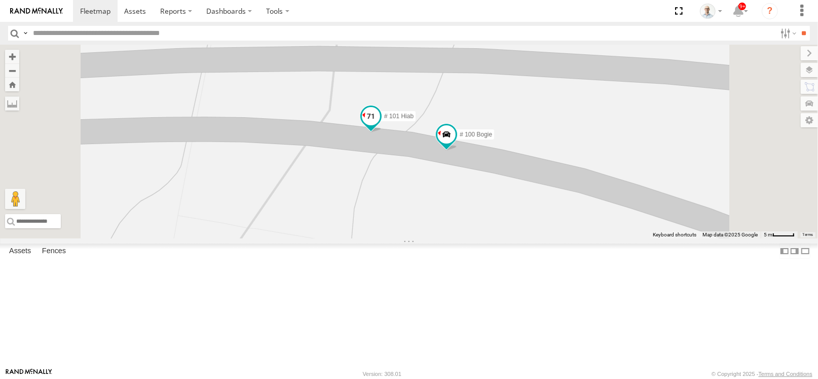
click at [380, 126] on span at bounding box center [371, 116] width 18 height 18
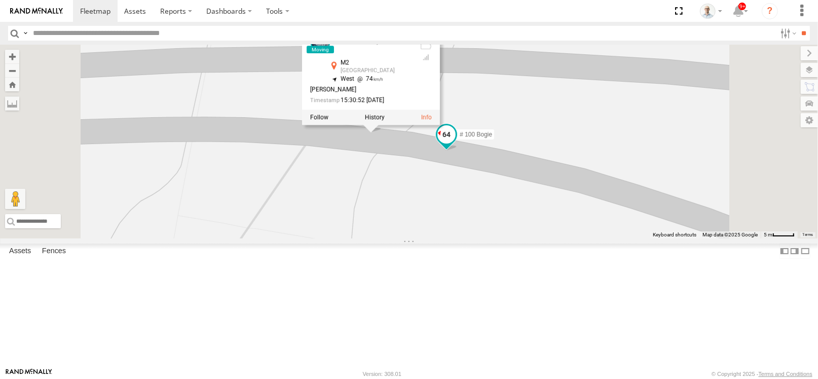
click at [456, 144] on span at bounding box center [447, 135] width 18 height 18
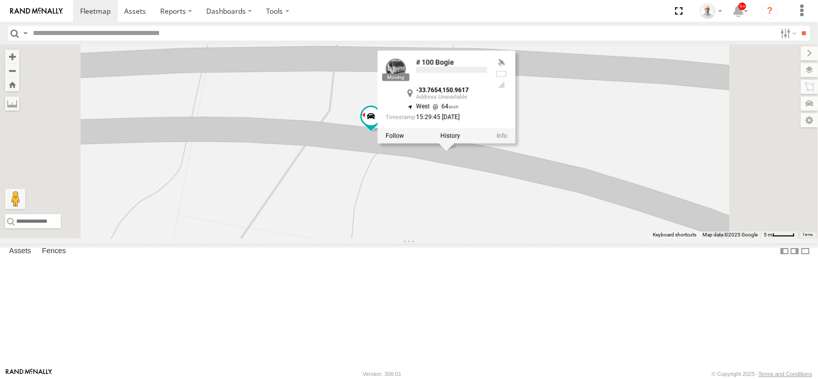
click at [492, 226] on div "# 26 Tip 2T # 100 Bogie # 101 Hiab # 100 Bogie -33.7654 , 150.9617 West 64 15:2…" at bounding box center [409, 142] width 818 height 194
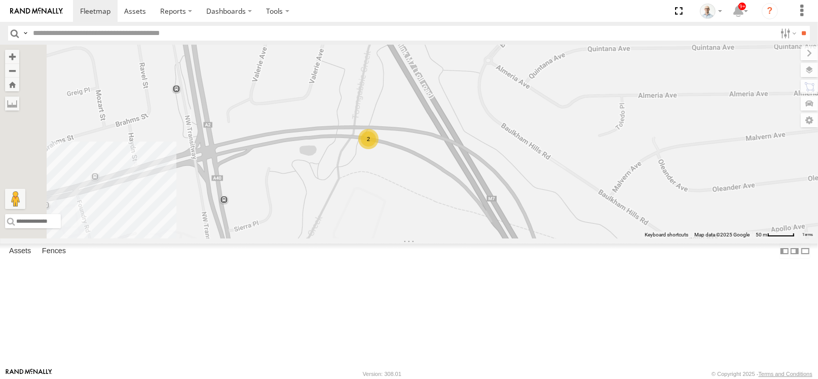
drag, startPoint x: 423, startPoint y: 221, endPoint x: 526, endPoint y: 210, distance: 103.5
click at [526, 210] on div "# 26 Tip 2T 2" at bounding box center [409, 142] width 818 height 194
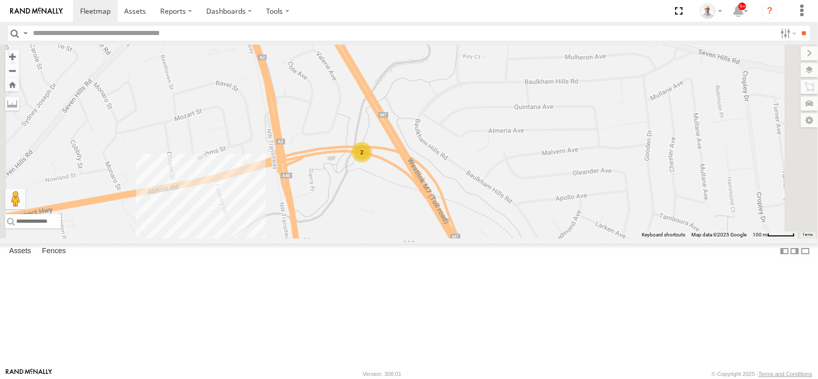
drag, startPoint x: 419, startPoint y: 235, endPoint x: 520, endPoint y: 142, distance: 137.4
click at [516, 144] on div "9 2" at bounding box center [409, 142] width 818 height 194
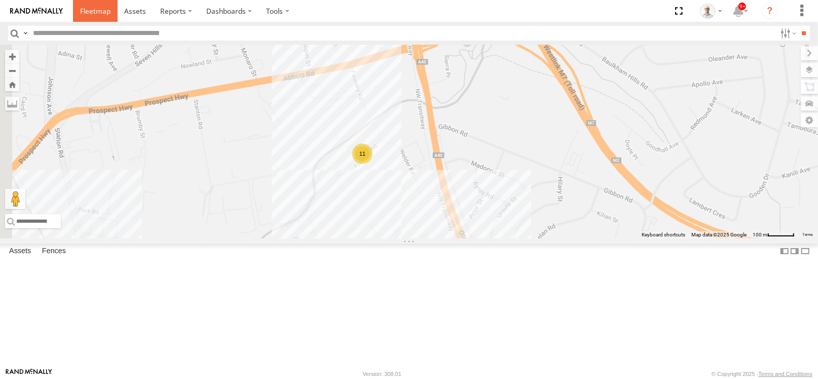
click at [110, 14] on span at bounding box center [95, 11] width 30 height 10
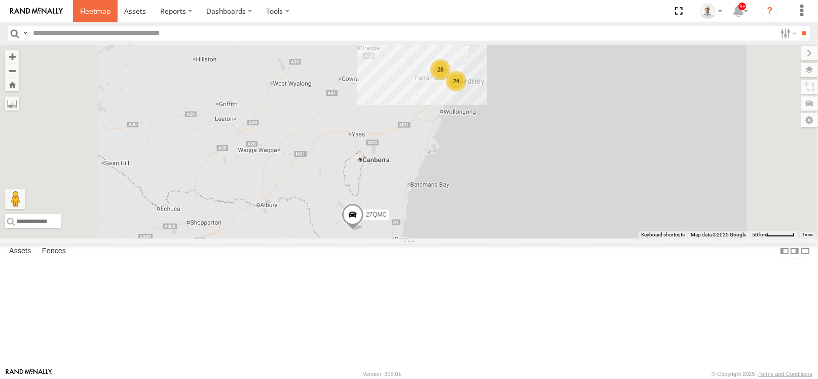
click at [90, 20] on link at bounding box center [95, 11] width 45 height 22
